Goal: Information Seeking & Learning: Learn about a topic

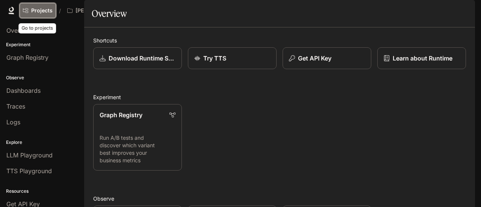
click at [53, 12] on link "Projects" at bounding box center [38, 10] width 36 height 15
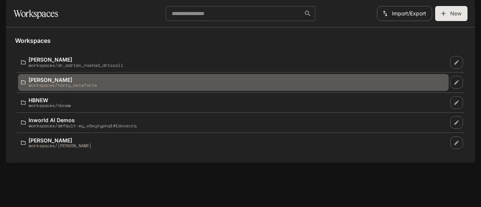
click at [50, 88] on p "workspaces/harry_belefonte" at bounding box center [63, 85] width 68 height 5
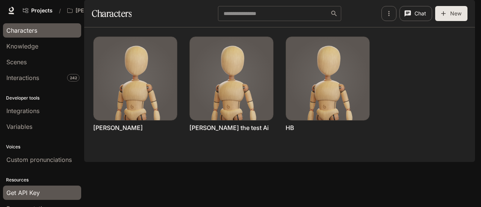
click at [25, 189] on span "Get API Key" at bounding box center [22, 192] width 33 height 9
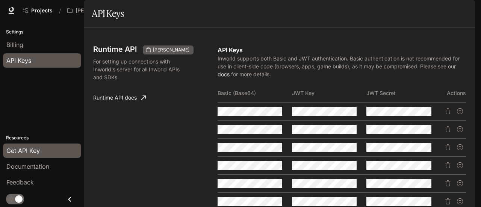
scroll to position [188, 0]
click at [331, 105] on button "button" at bounding box center [337, 111] width 13 height 13
click at [340, 123] on button "button" at bounding box center [337, 129] width 13 height 13
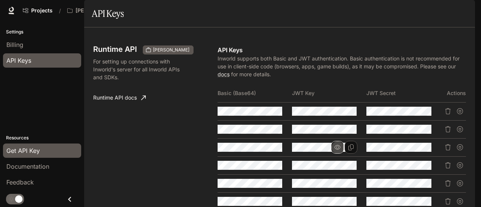
click at [338, 145] on icon "button" at bounding box center [338, 147] width 6 height 5
click at [331, 159] on button "button" at bounding box center [337, 165] width 13 height 13
click at [338, 181] on icon "button" at bounding box center [338, 184] width 6 height 6
click at [338, 199] on icon "button" at bounding box center [338, 201] width 6 height 5
click at [345, 195] on button "Copy Key" at bounding box center [351, 201] width 13 height 13
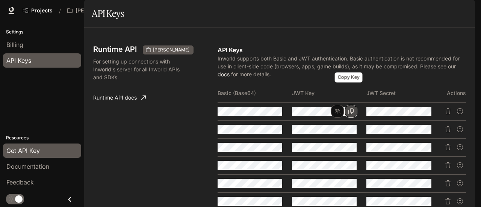
click at [348, 108] on icon "Copy Key" at bounding box center [351, 111] width 6 height 6
click at [195, 100] on div "Runtime API [PERSON_NAME] For setting up connections with Inworld's server for …" at bounding box center [155, 151] width 124 height 211
click at [352, 105] on button "Copy Key" at bounding box center [351, 111] width 13 height 13
click at [171, 146] on div "Runtime API [PERSON_NAME] For setting up connections with Inworld's server for …" at bounding box center [155, 151] width 124 height 211
click at [332, 8] on span "Character Studio" at bounding box center [331, 10] width 42 height 9
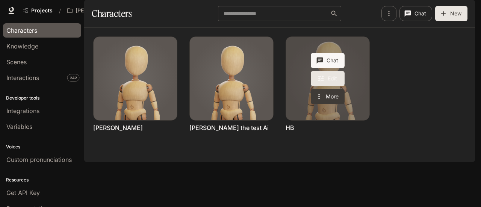
click at [320, 82] on icon "Edit HB" at bounding box center [321, 79] width 8 height 8
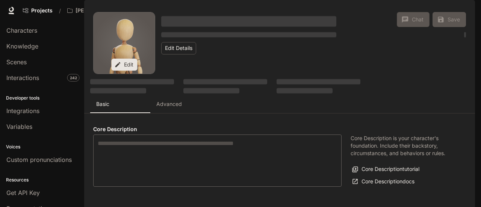
type textarea "**********"
type input "*"
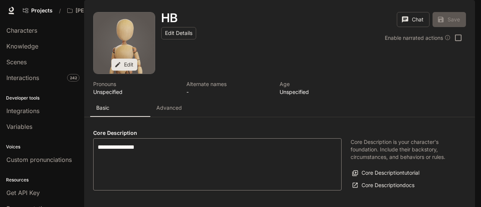
type input "**********"
click at [179, 104] on p "Advanced" at bounding box center [169, 108] width 26 height 8
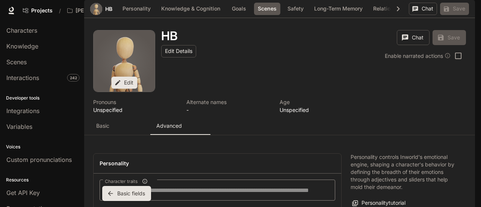
scroll to position [884, 0]
drag, startPoint x: 226, startPoint y: 132, endPoint x: 127, endPoint y: 129, distance: 98.2
copy span "Hollywood Walk of Fame Official"
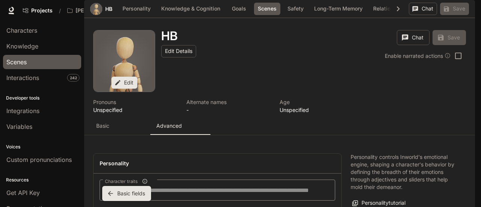
click at [14, 61] on span "Scenes" at bounding box center [16, 62] width 20 height 9
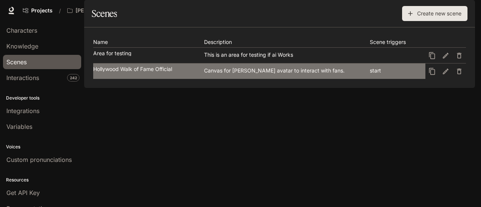
click at [143, 79] on link "Hollywood Walk of Fame Official Canvas for [PERSON_NAME] avatar to interact wit…" at bounding box center [259, 71] width 332 height 15
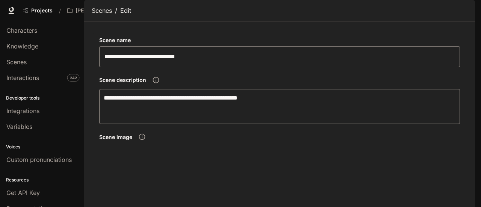
scroll to position [226, 0]
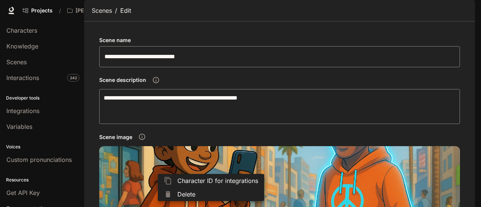
drag, startPoint x: 406, startPoint y: 140, endPoint x: 399, endPoint y: 140, distance: 7.5
click at [401, 140] on div at bounding box center [240, 103] width 481 height 207
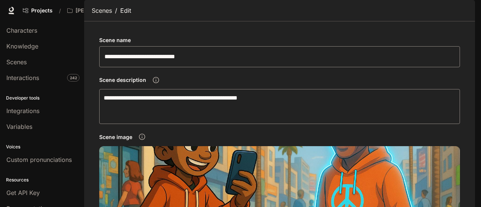
scroll to position [353, 0]
drag, startPoint x: 130, startPoint y: 111, endPoint x: 93, endPoint y: 109, distance: 36.9
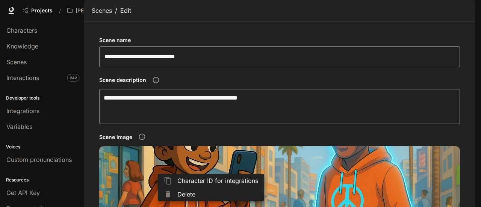
click at [139, 112] on div at bounding box center [240, 103] width 481 height 207
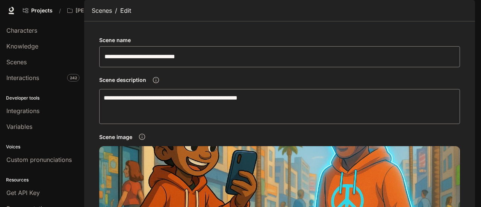
click at [139, 112] on div at bounding box center [240, 103] width 481 height 207
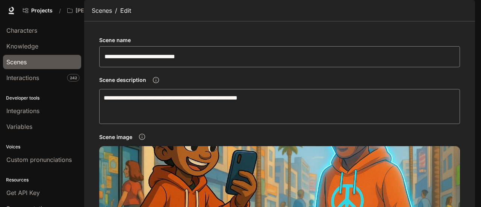
scroll to position [75, 0]
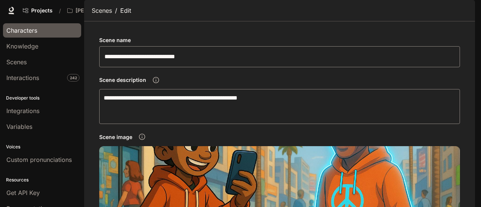
click at [24, 27] on span "Characters" at bounding box center [21, 30] width 31 height 9
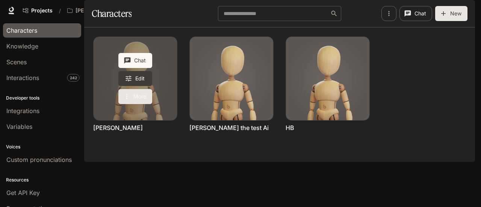
click at [127, 100] on icon "More actions" at bounding box center [127, 97] width 8 height 8
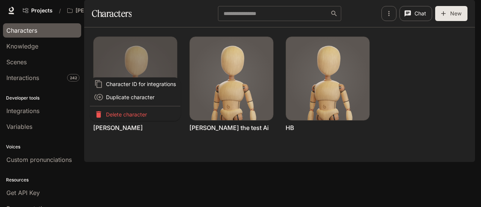
click at [121, 137] on div at bounding box center [240, 103] width 481 height 207
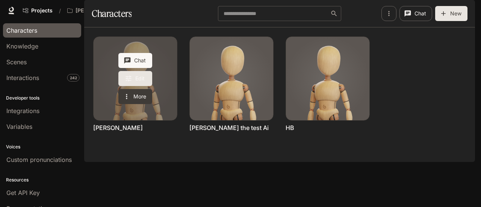
click at [136, 86] on link "Edit" at bounding box center [135, 78] width 34 height 15
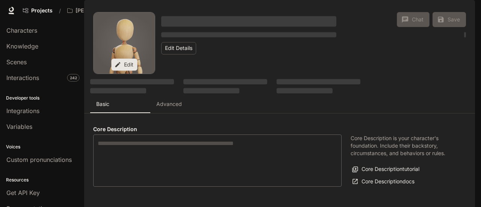
type textarea "**********"
type input "**********"
type textarea "**********"
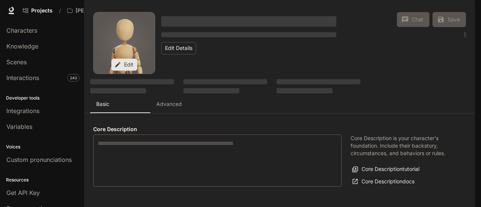
type input "**********"
type input "*"
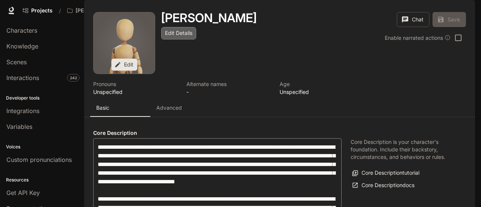
click at [179, 39] on button "Edit Details" at bounding box center [178, 33] width 35 height 12
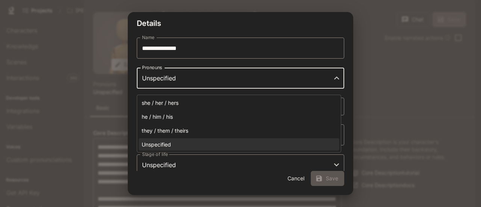
click at [196, 82] on body "Skip to main content Projects / [PERSON_NAME] Character Studio Character Studio…" at bounding box center [240, 103] width 481 height 207
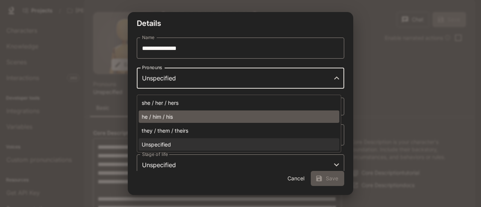
click at [174, 117] on li "he / him / his" at bounding box center [239, 117] width 201 height 12
type input "**********"
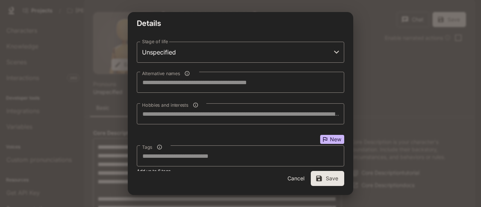
scroll to position [124, 0]
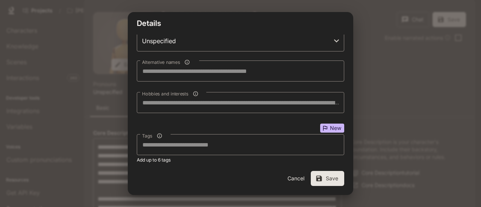
click at [329, 177] on button "Save" at bounding box center [327, 178] width 33 height 15
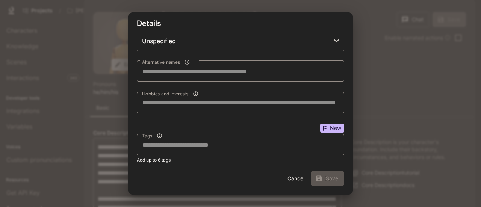
click at [372, 142] on div "**********" at bounding box center [240, 103] width 451 height 207
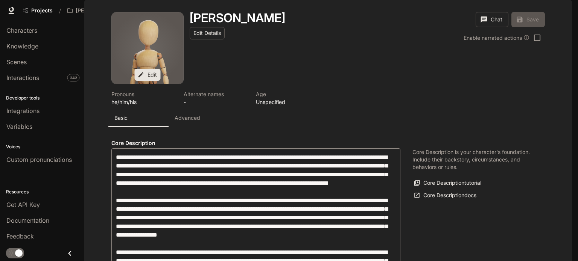
scroll to position [0, 0]
click at [15, 58] on span "Scenes" at bounding box center [16, 62] width 20 height 9
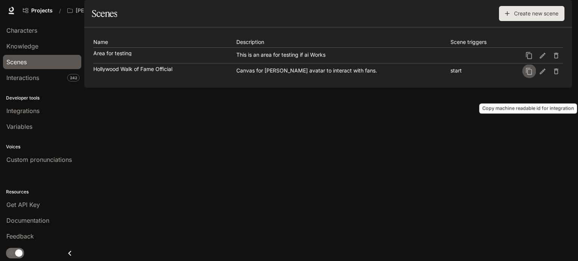
click at [481, 74] on icon "Copy machine readable id for integration" at bounding box center [529, 71] width 6 height 7
click at [481, 75] on icon "Edit scene" at bounding box center [543, 72] width 8 height 8
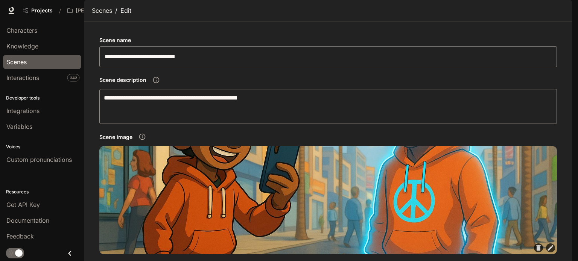
click at [21, 62] on span "Scenes" at bounding box center [16, 62] width 20 height 9
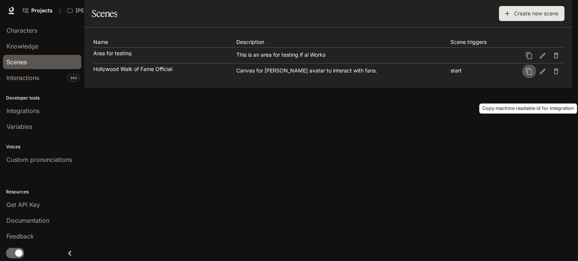
click at [481, 74] on icon "Copy machine readable id for integration" at bounding box center [529, 71] width 6 height 7
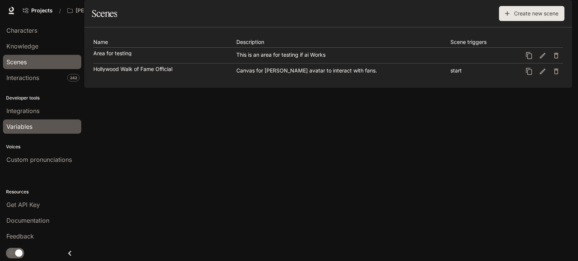
click at [19, 122] on span "Variables" at bounding box center [19, 126] width 26 height 9
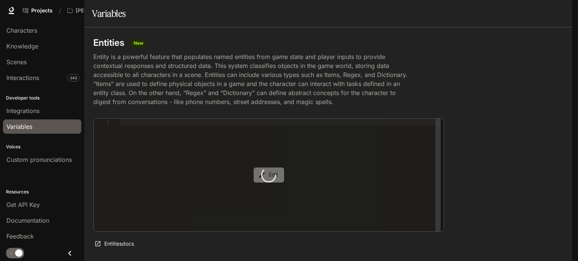
type textarea "**********"
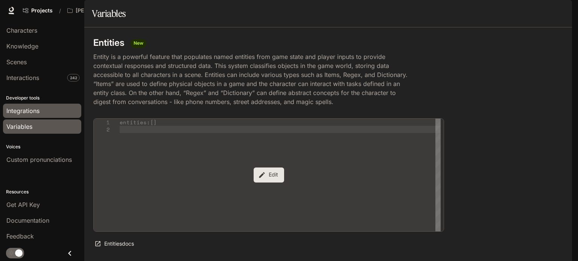
click at [19, 107] on span "Integrations" at bounding box center [22, 110] width 33 height 9
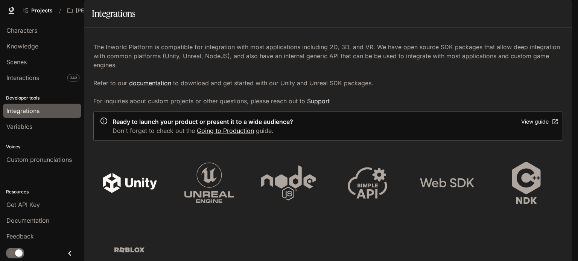
click at [137, 190] on icon at bounding box center [141, 184] width 32 height 12
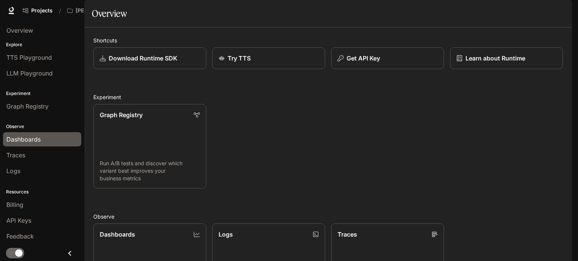
click at [32, 135] on span "Dashboards" at bounding box center [23, 139] width 34 height 9
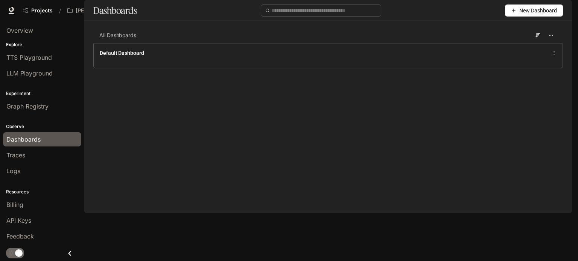
click at [522, 15] on span "New Dashboard" at bounding box center [538, 10] width 38 height 8
click at [512, 46] on div "Create dashboard" at bounding box center [525, 48] width 62 height 8
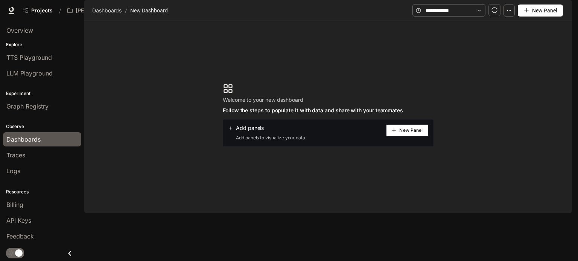
drag, startPoint x: 360, startPoint y: 100, endPoint x: 363, endPoint y: 96, distance: 4.1
click at [361, 98] on section "Welcome to your new dashboard Follow the steps to populate it with data and sha…" at bounding box center [327, 115] width 487 height 188
click at [505, 13] on span "Documentation" at bounding box center [511, 10] width 37 height 9
